Goal: Communication & Community: Ask a question

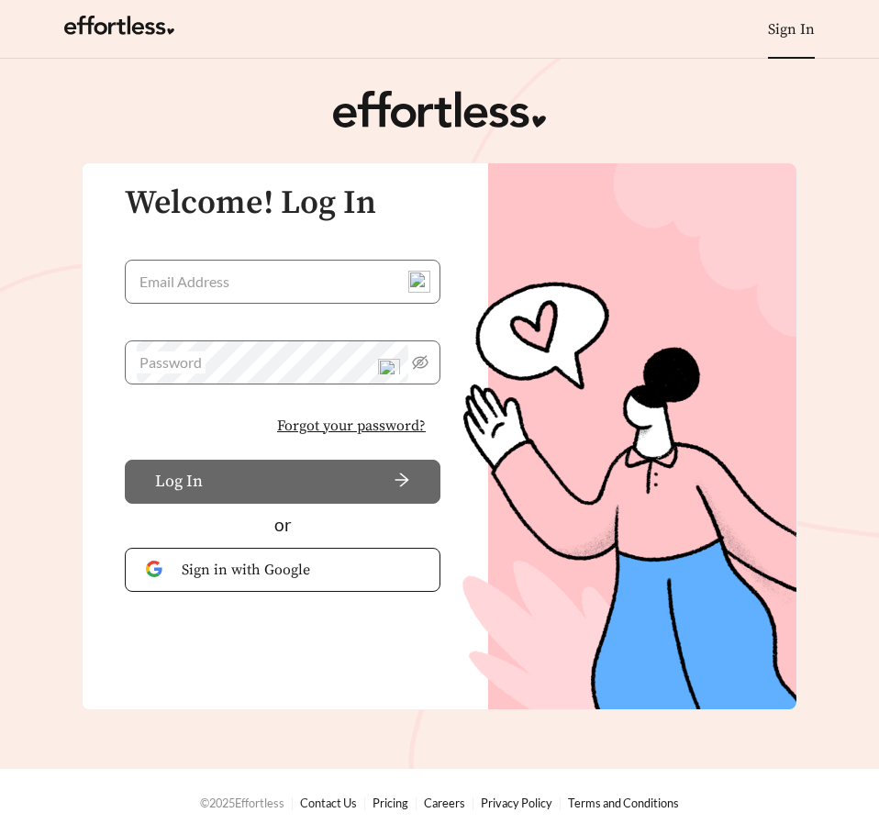
click at [324, 800] on link "Contact Us" at bounding box center [328, 802] width 57 height 15
click at [234, 574] on span "Sign in with Google" at bounding box center [301, 570] width 238 height 22
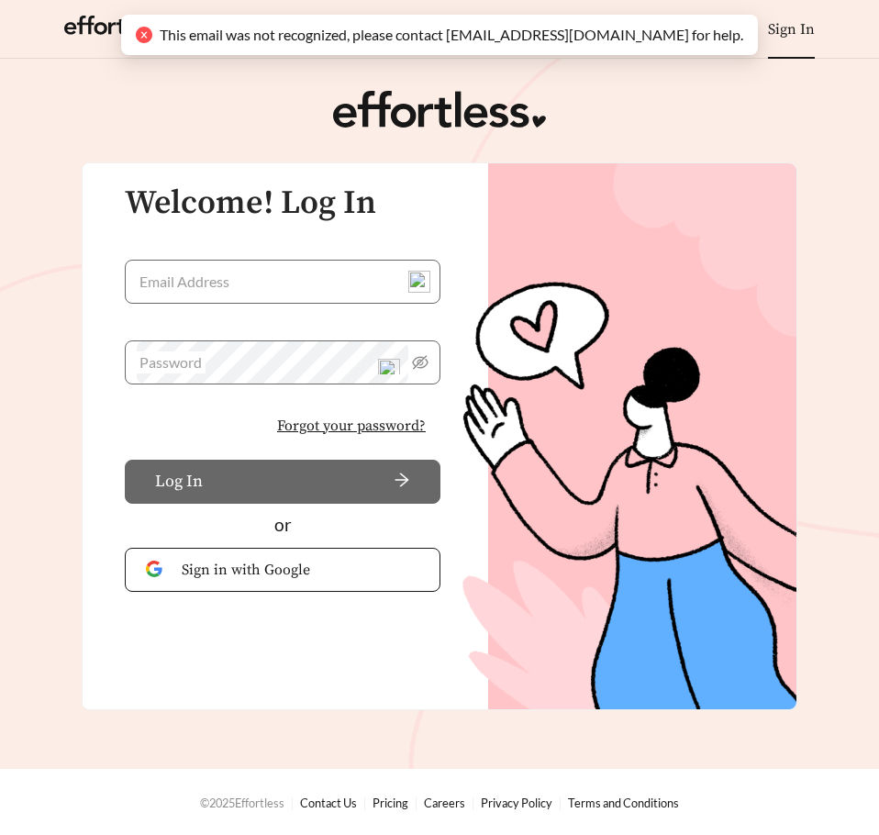
click at [682, 91] on main "Welcome! Log In Email Address Password Forgot your password? Log In or Sign in …" at bounding box center [439, 414] width 879 height 710
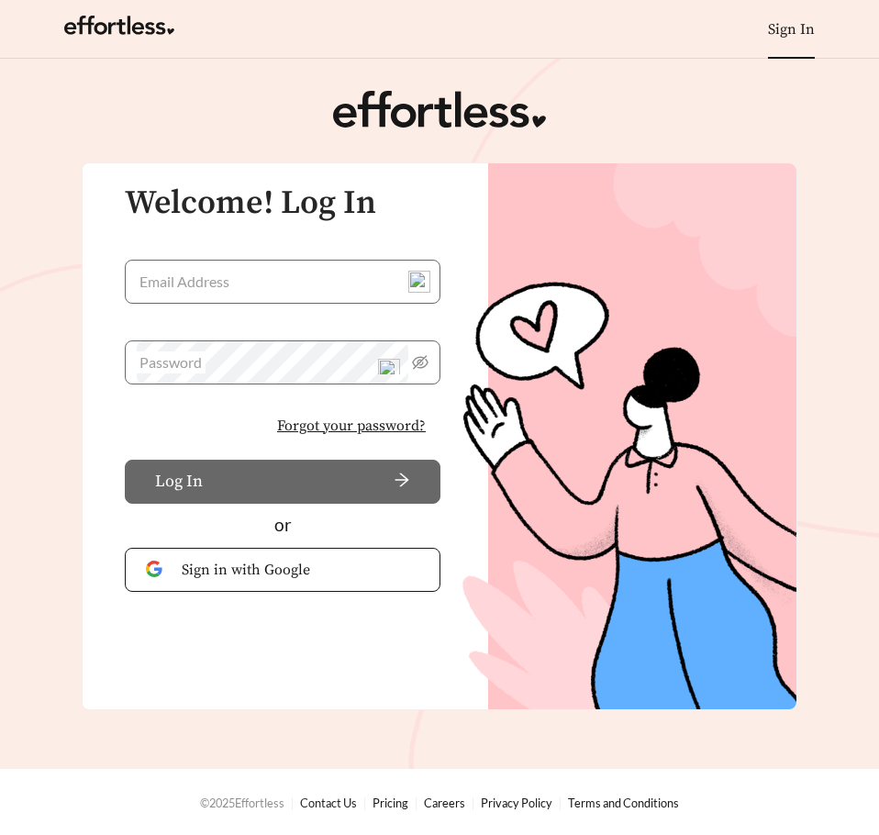
click at [338, 805] on link "Contact Us" at bounding box center [328, 802] width 57 height 15
click at [325, 803] on link "Contact Us" at bounding box center [328, 802] width 57 height 15
click at [333, 803] on link "Contact Us" at bounding box center [328, 802] width 57 height 15
click at [398, 75] on main "Welcome! Log In Email Address Password Forgot your password? Log In or Sign in …" at bounding box center [439, 414] width 879 height 710
click at [236, 85] on main "Welcome! Log In Email Address Password Forgot your password? Log In or Sign in …" at bounding box center [439, 414] width 879 height 710
